Goal: Information Seeking & Learning: Learn about a topic

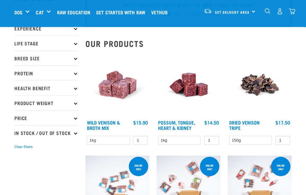
scroll to position [37, 0]
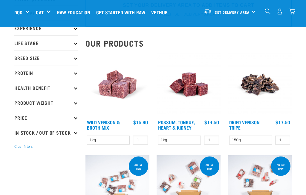
click at [75, 75] on p "Protein" at bounding box center [46, 72] width 64 height 15
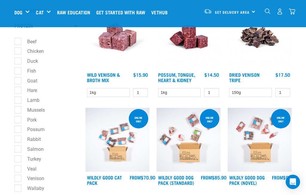
scroll to position [86, 0]
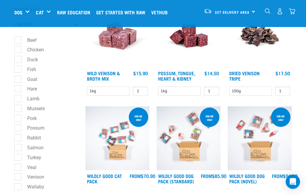
click at [18, 86] on label "Hare" at bounding box center [29, 89] width 22 height 7
click at [16, 86] on input "Hare" at bounding box center [16, 88] width 4 height 4
checkbox input "true"
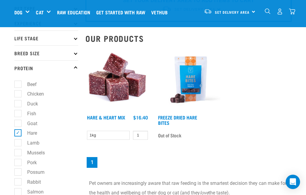
scroll to position [52, 0]
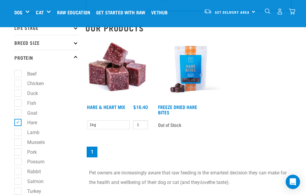
click at [100, 106] on link "Hare & Heart Mix" at bounding box center [106, 107] width 38 height 3
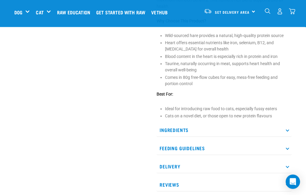
scroll to position [243, 0]
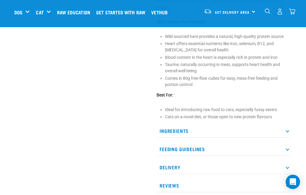
click at [283, 124] on p "Ingredients" at bounding box center [224, 130] width 135 height 13
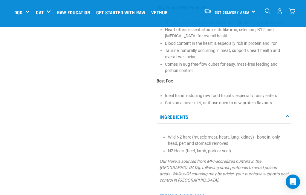
scroll to position [265, 0]
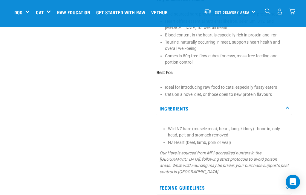
click at [284, 102] on p "Ingredients" at bounding box center [224, 108] width 135 height 13
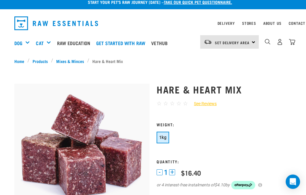
scroll to position [0, 0]
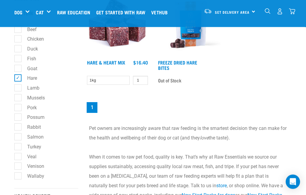
scroll to position [98, 0]
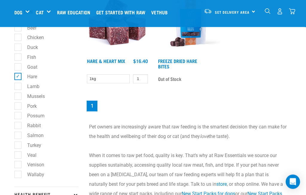
click at [18, 77] on label "Hare" at bounding box center [29, 76] width 22 height 7
click at [16, 77] on input "Hare" at bounding box center [16, 76] width 4 height 4
checkbox input "false"
click at [18, 112] on label "Possum" at bounding box center [32, 115] width 29 height 7
click at [16, 113] on input "Possum" at bounding box center [16, 115] width 4 height 4
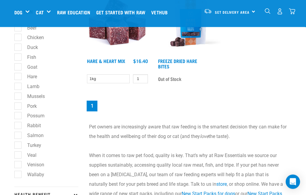
checkbox input "true"
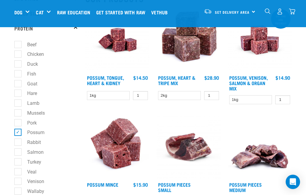
scroll to position [81, 0]
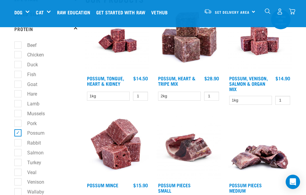
click at [244, 83] on link "Possum, Venison, Salmon & Organ Mix" at bounding box center [248, 83] width 39 height 13
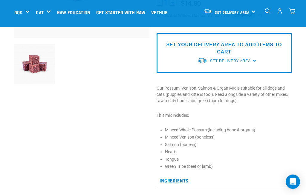
scroll to position [150, 0]
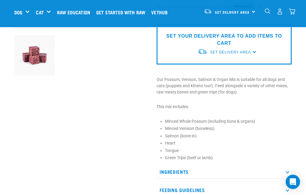
click at [286, 174] on p "Ingredients" at bounding box center [224, 171] width 135 height 13
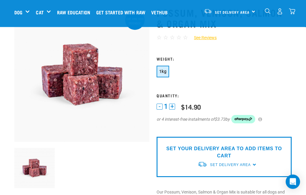
scroll to position [31, 0]
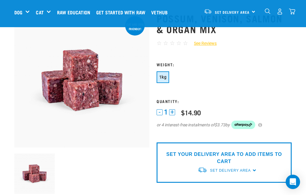
click at [21, 12] on link "Dog" at bounding box center [18, 12] width 8 height 7
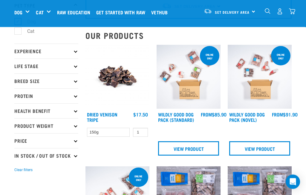
scroll to position [45, 0]
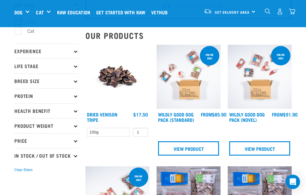
click at [255, 118] on link "Wildly Good Dog Pack (Novel)" at bounding box center [247, 117] width 36 height 8
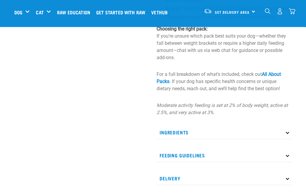
scroll to position [249, 0]
click at [285, 132] on p "Ingredients" at bounding box center [224, 132] width 135 height 13
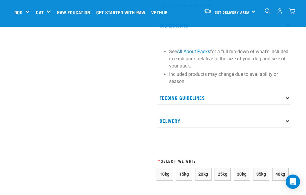
scroll to position [356, 0]
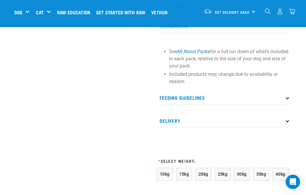
click at [189, 53] on link "All About Packs" at bounding box center [193, 52] width 33 height 6
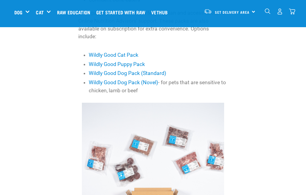
scroll to position [297, 0]
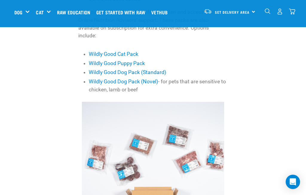
click at [120, 85] on link "Wildly Good Dog Pack (Novel)" at bounding box center [123, 82] width 69 height 6
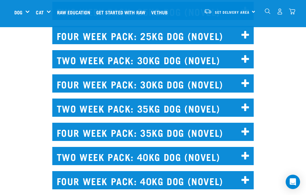
scroll to position [3075, 0]
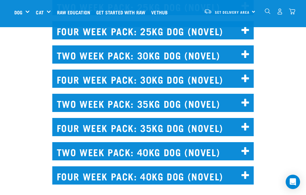
click at [242, 11] on icon at bounding box center [246, 6] width 8 height 10
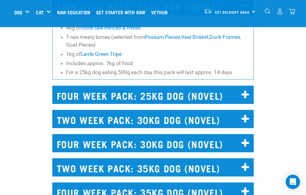
click at [103, 31] on link "novel raw minces & mixes" at bounding box center [111, 28] width 60 height 6
